Goal: Obtain resource: Obtain resource

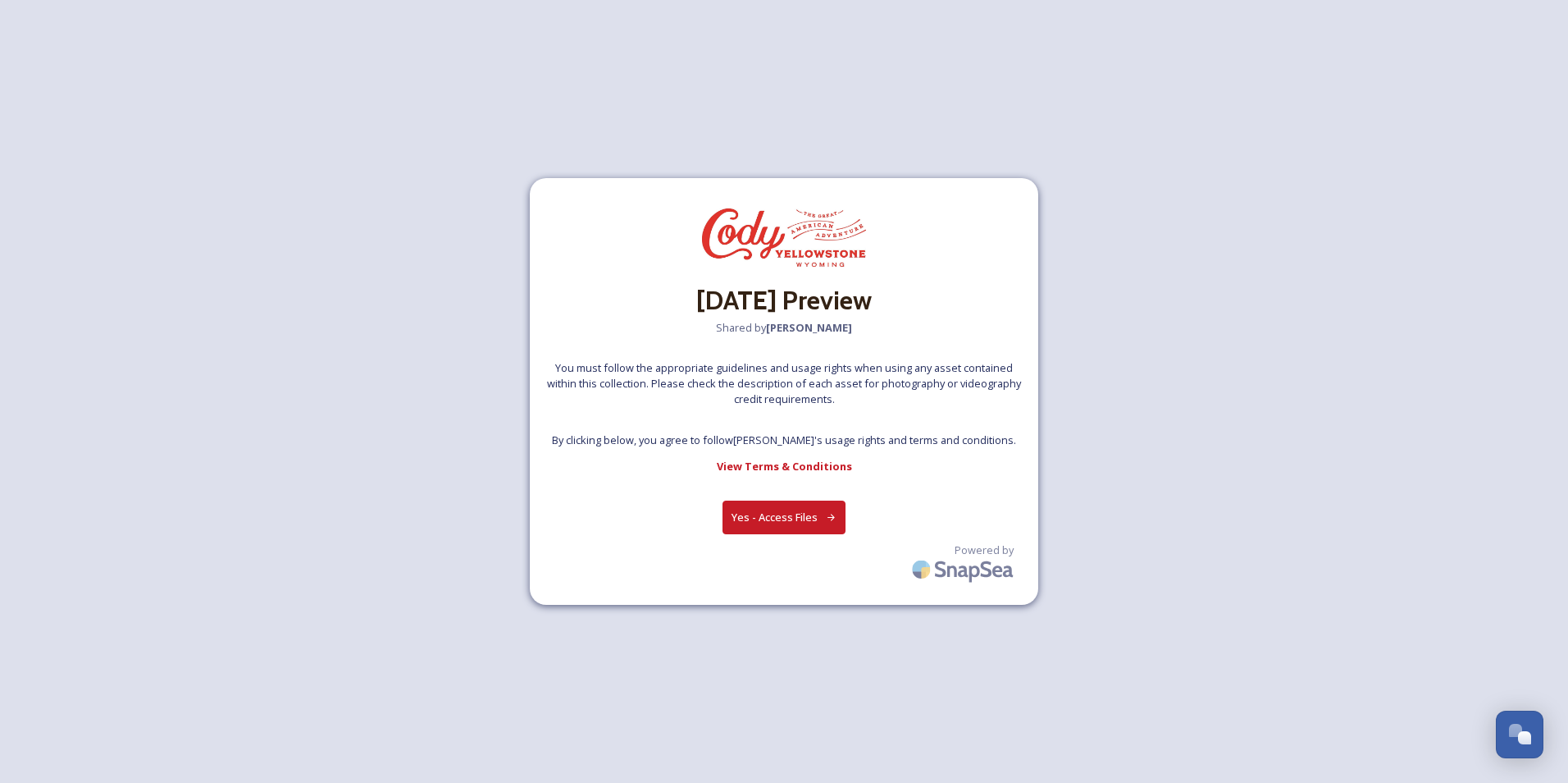
click at [811, 513] on button "Yes - Access Files" at bounding box center [784, 518] width 123 height 34
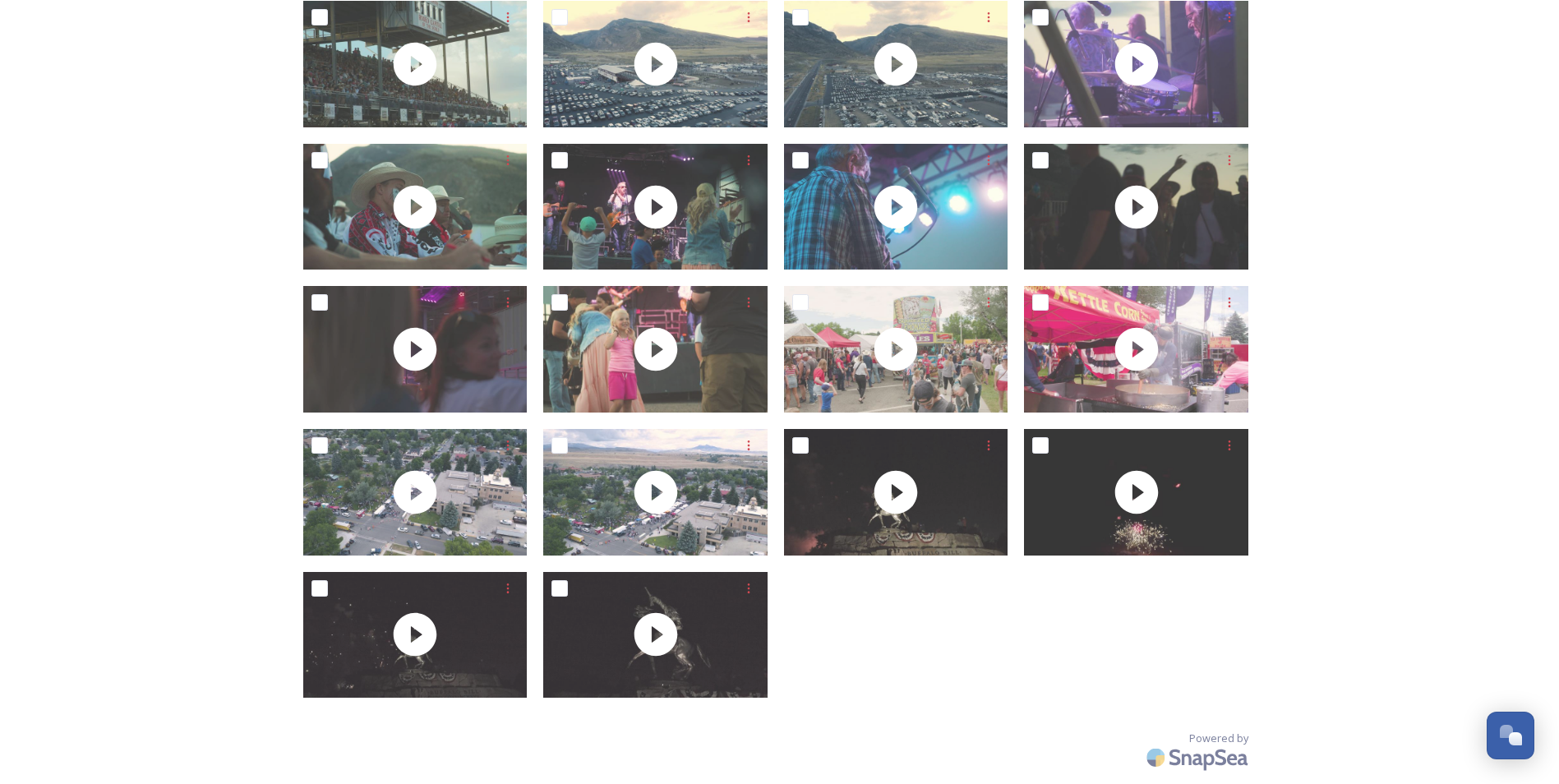
scroll to position [2432, 0]
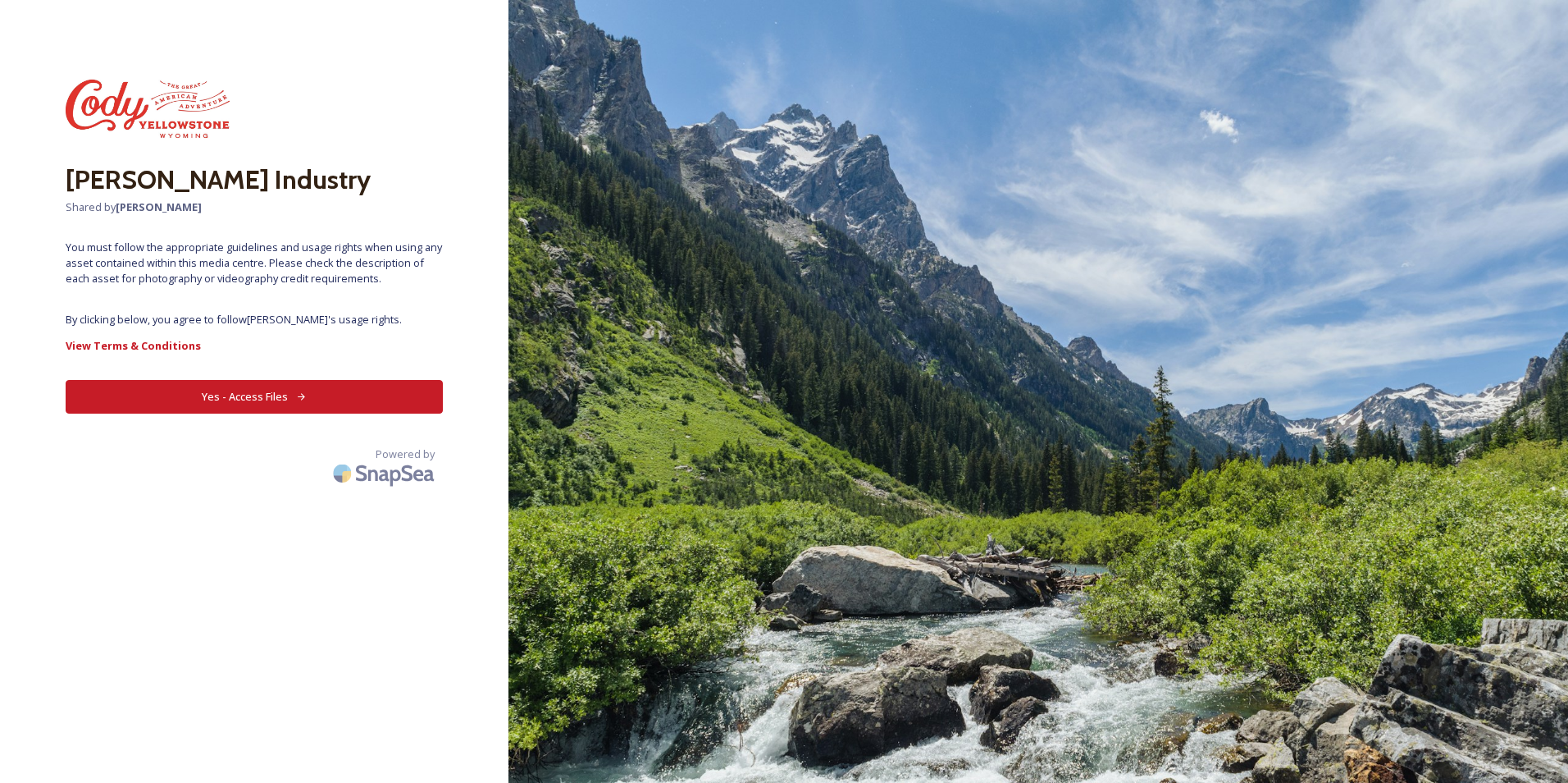
click at [277, 394] on button "Yes - Access Files" at bounding box center [254, 396] width 378 height 34
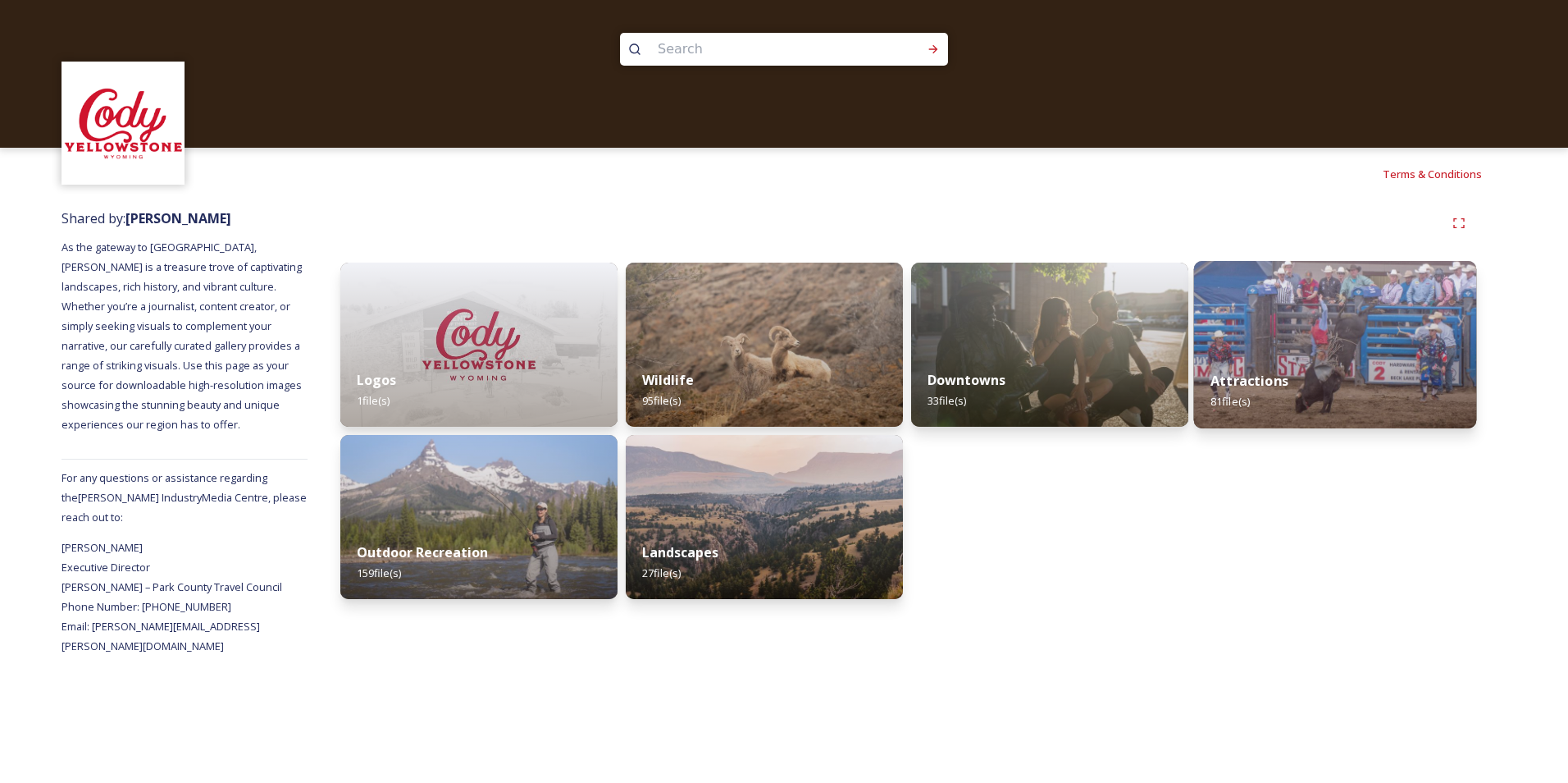
click at [1258, 342] on img at bounding box center [1335, 344] width 283 height 167
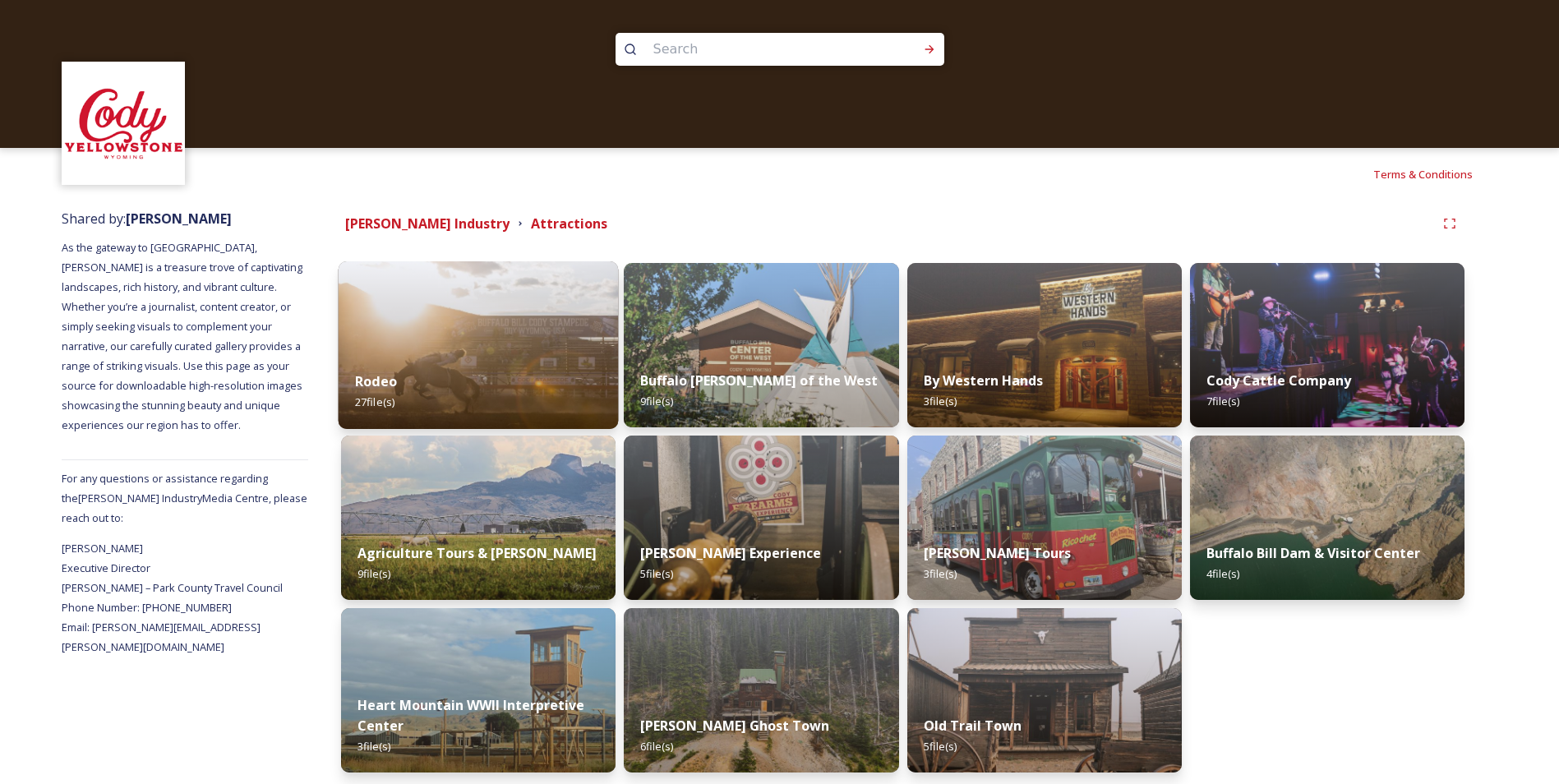
click at [413, 349] on img at bounding box center [479, 345] width 280 height 167
